Goal: Connect with others: Participate in discussion

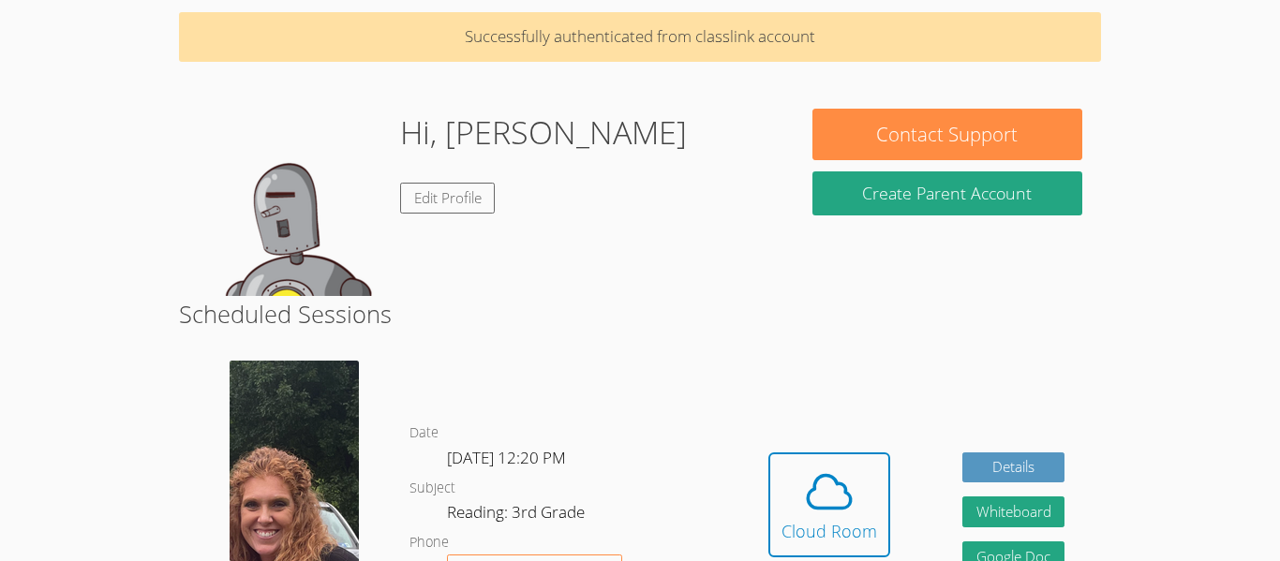
scroll to position [117, 0]
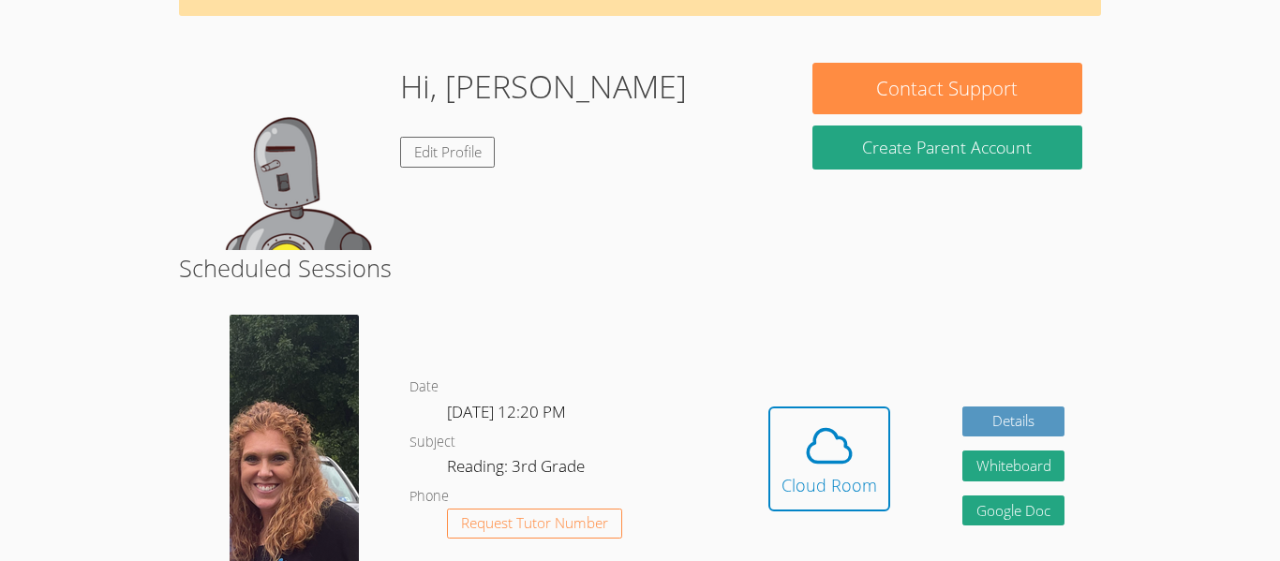
click at [801, 336] on div "Hidden Cloud Room Details Whiteboard Hidden Google Doc" at bounding box center [916, 473] width 368 height 345
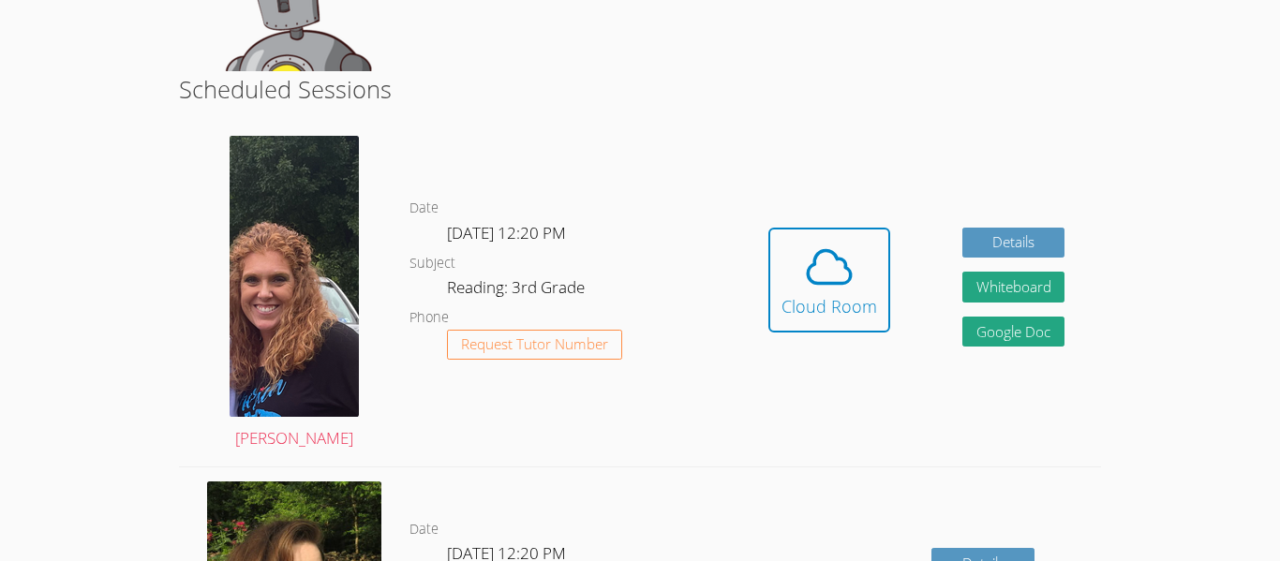
scroll to position [292, 0]
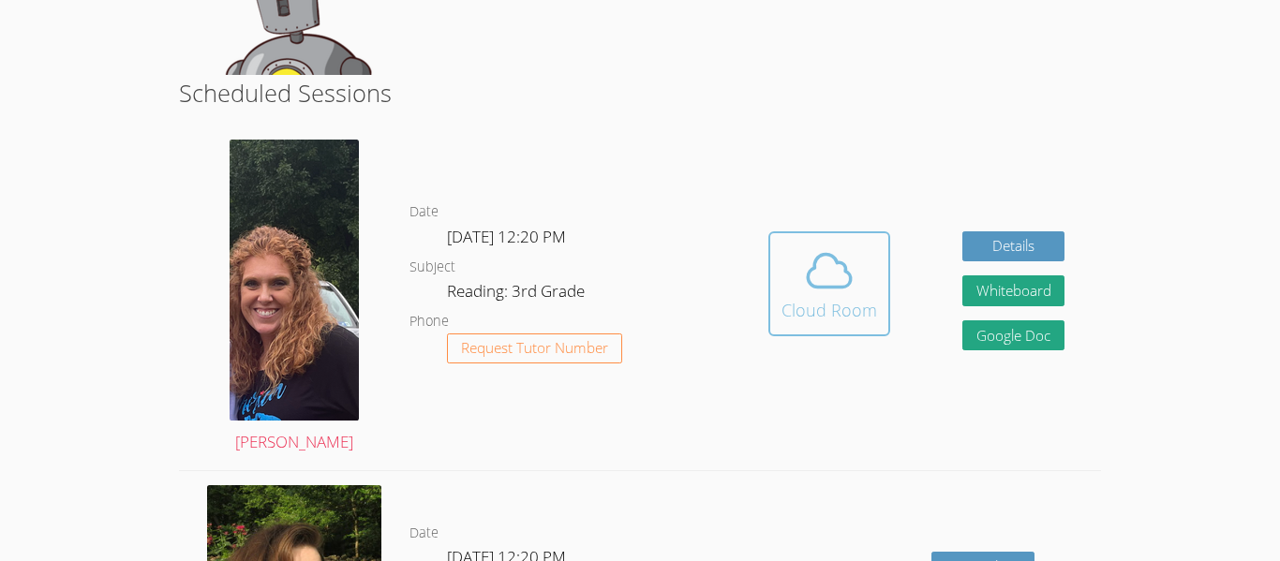
click at [845, 293] on icon at bounding box center [829, 271] width 52 height 52
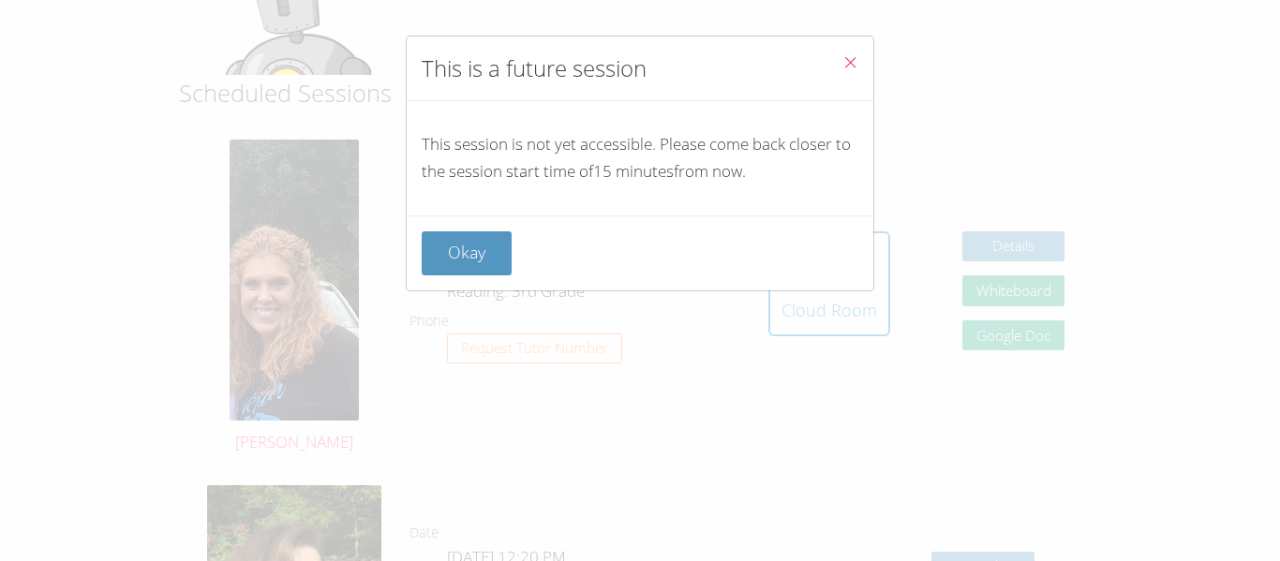
click at [849, 61] on icon "Close" at bounding box center [851, 62] width 16 height 16
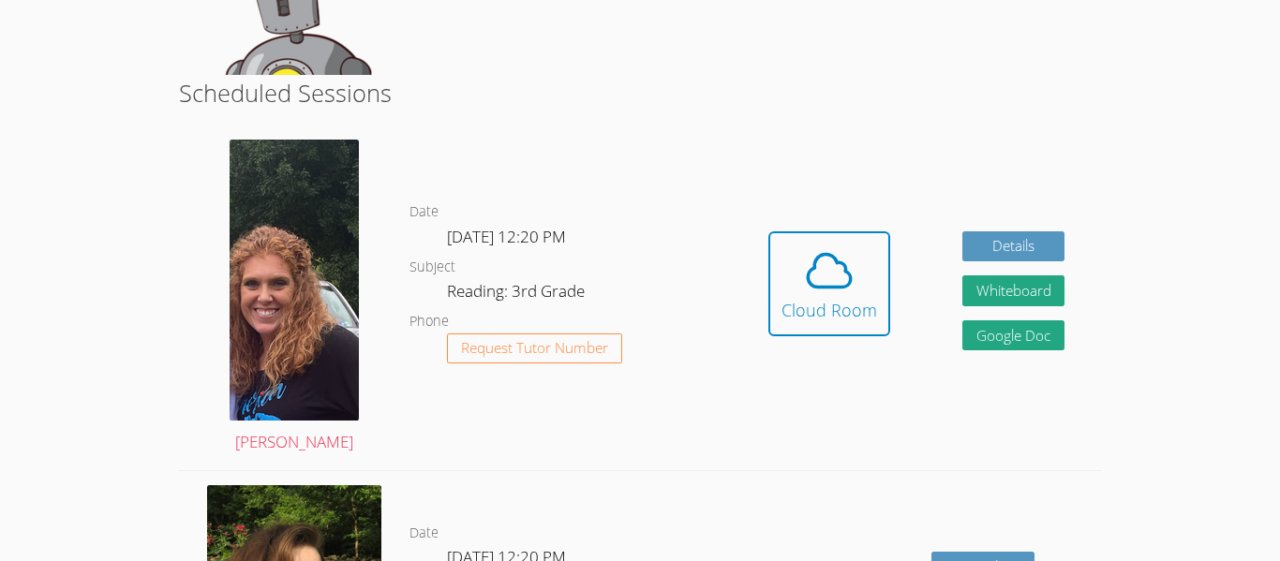
click at [810, 202] on div "Hidden Cloud Room Details Whiteboard Hidden Google Doc" at bounding box center [916, 298] width 368 height 345
click at [831, 241] on button "Cloud Room" at bounding box center [830, 283] width 122 height 105
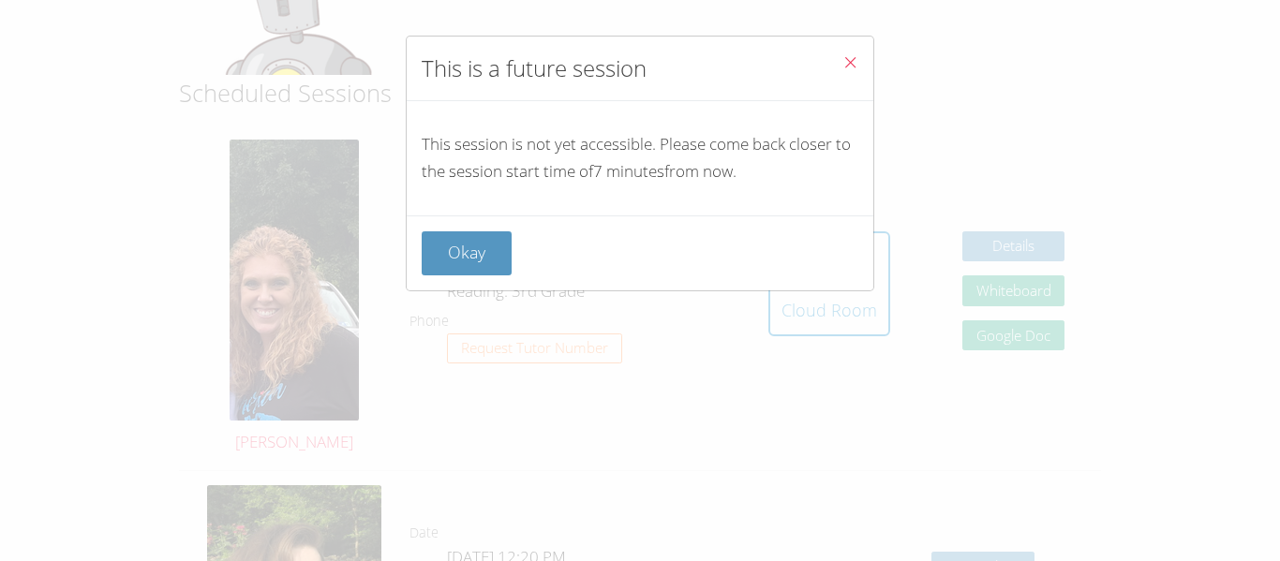
click at [852, 65] on icon "Close" at bounding box center [851, 62] width 16 height 16
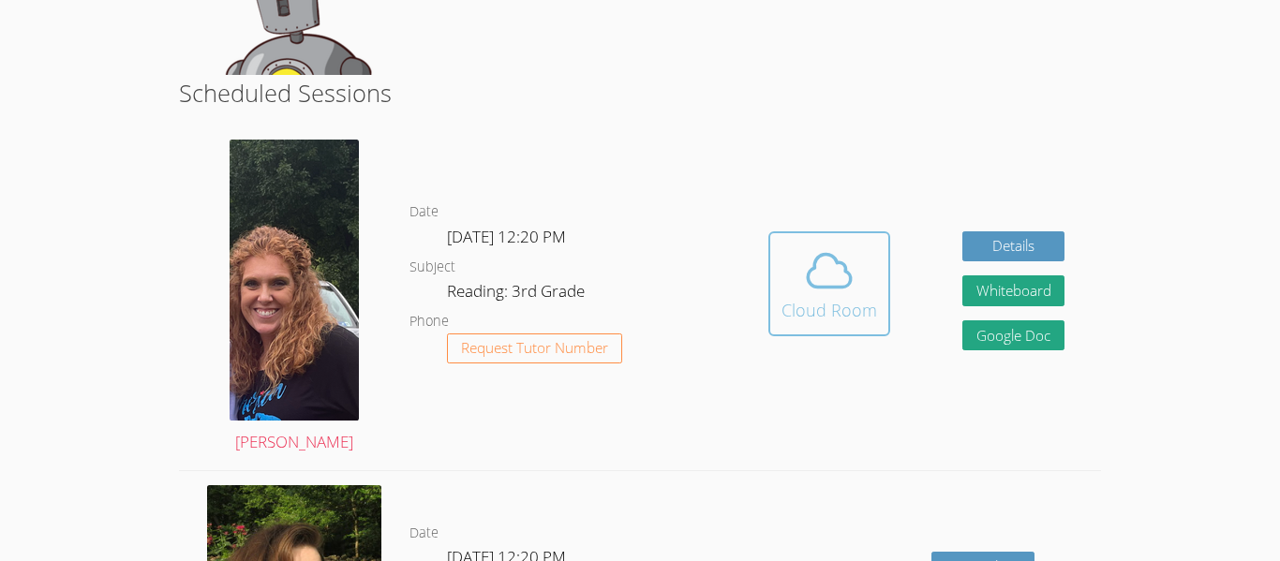
click at [876, 255] on button "Cloud Room" at bounding box center [830, 283] width 122 height 105
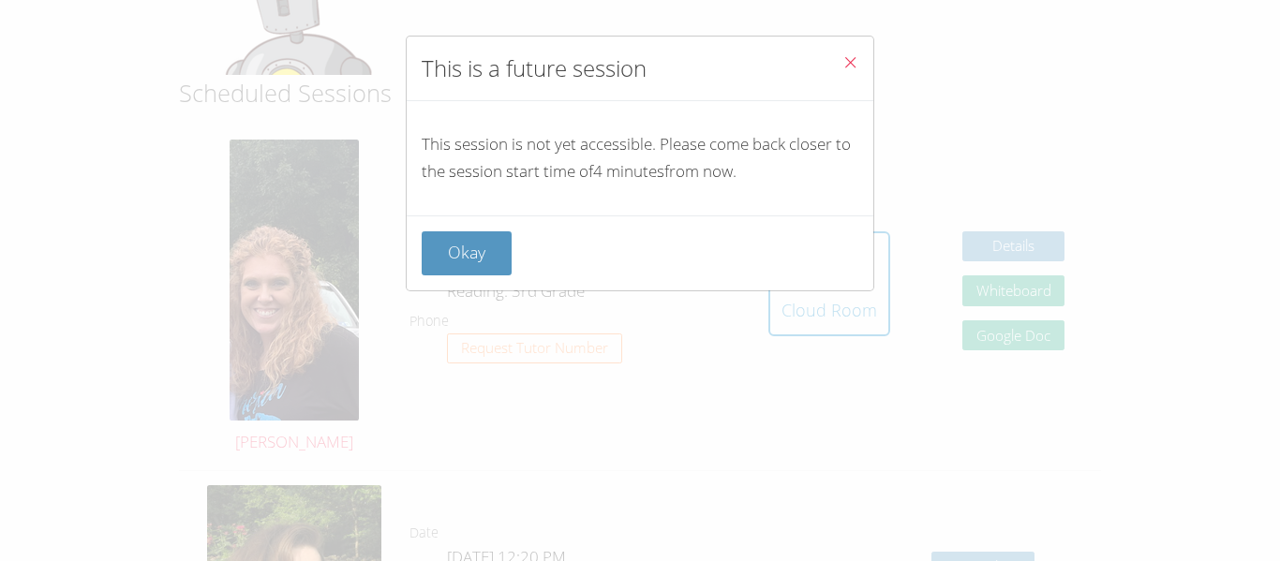
click at [843, 57] on icon "Close" at bounding box center [851, 62] width 16 height 16
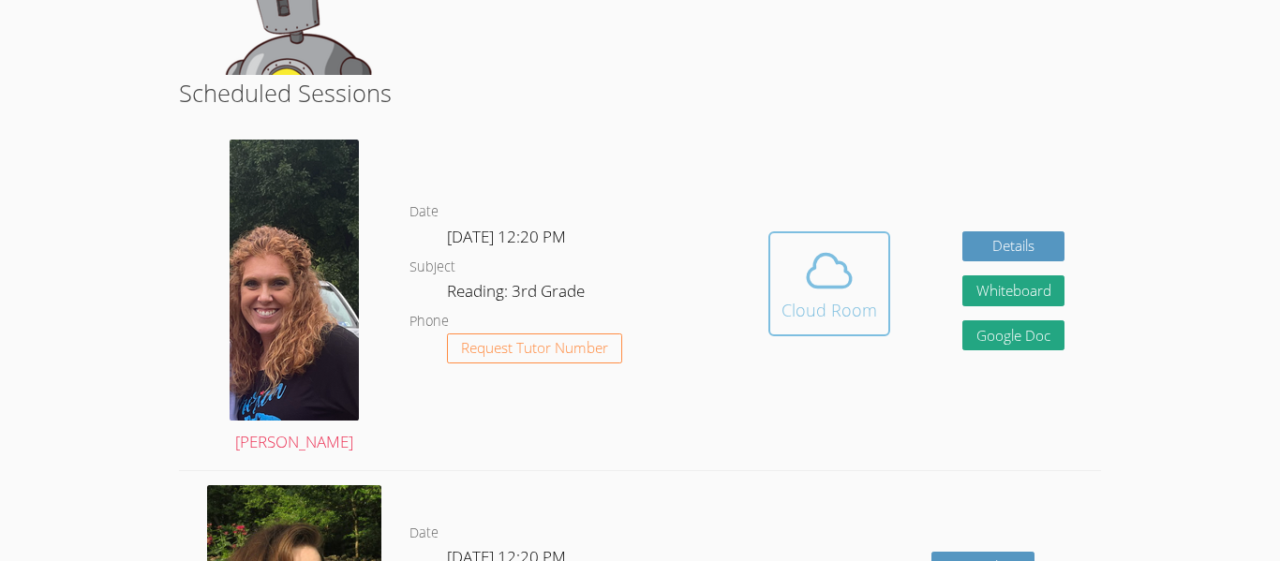
click at [824, 292] on icon at bounding box center [829, 271] width 52 height 52
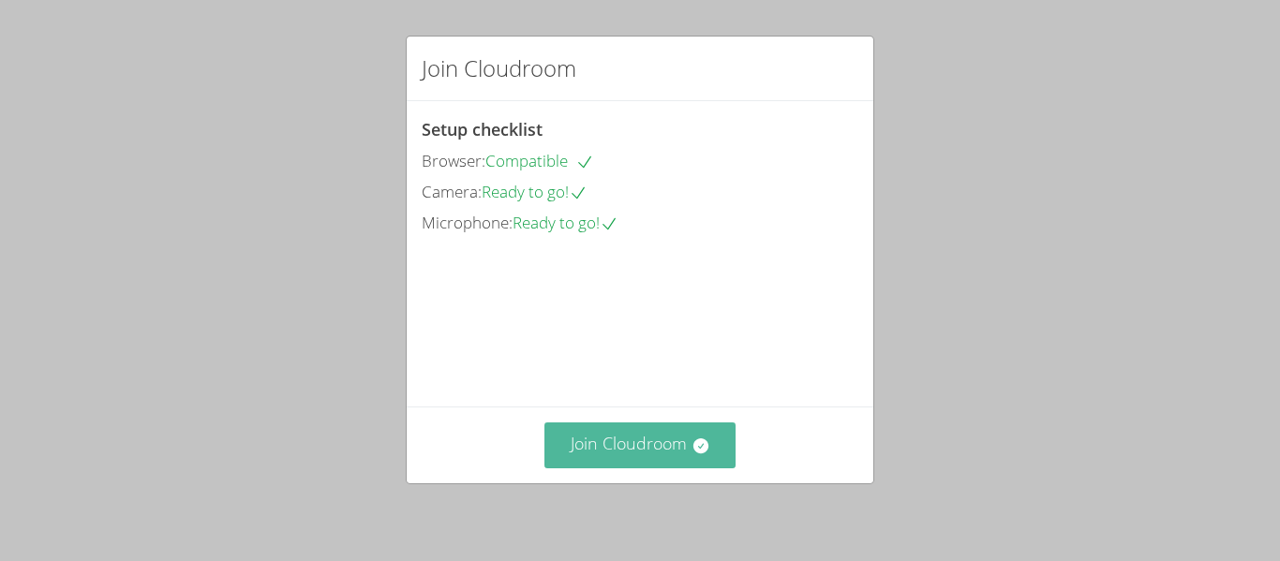
click at [678, 441] on button "Join Cloudroom" at bounding box center [641, 446] width 192 height 46
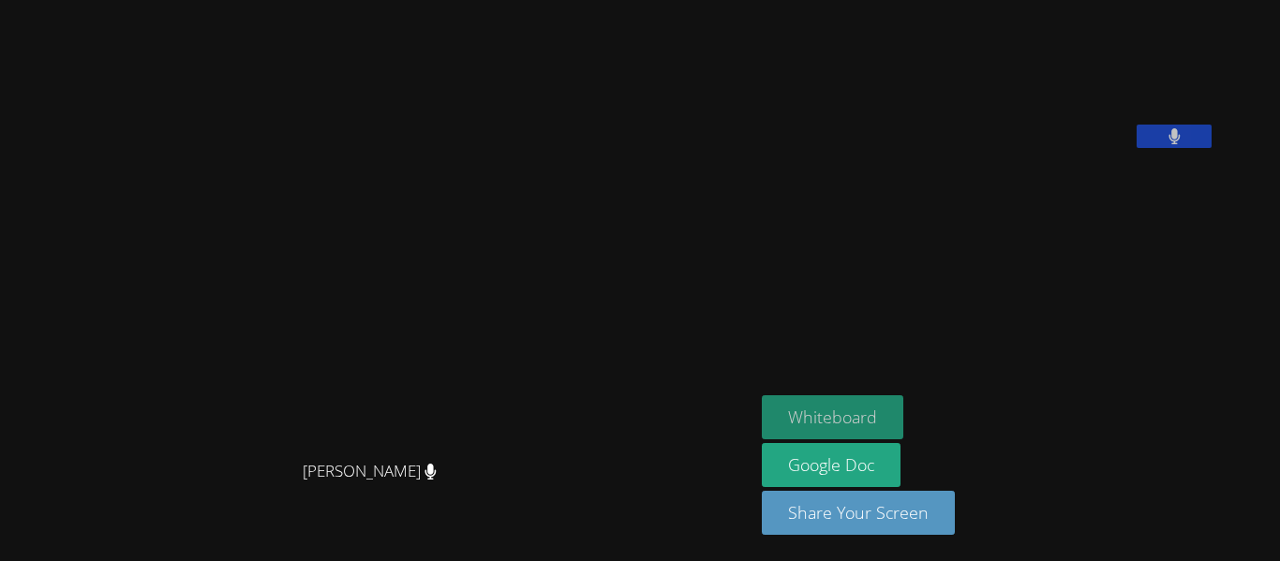
click at [903, 424] on button "Whiteboard" at bounding box center [833, 418] width 142 height 44
